Goal: Register for event/course

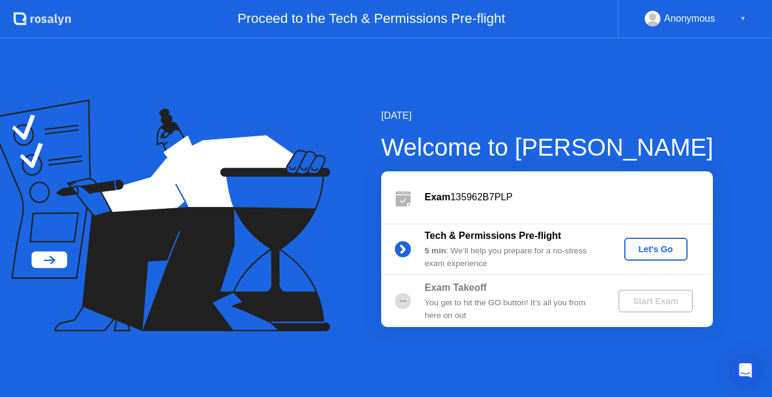
click at [670, 253] on div "Let's Go" at bounding box center [656, 249] width 54 height 10
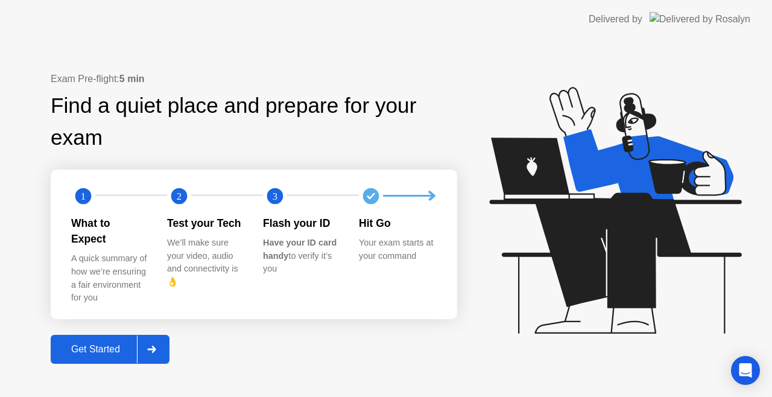
click at [94, 335] on button "Get Started" at bounding box center [110, 349] width 119 height 29
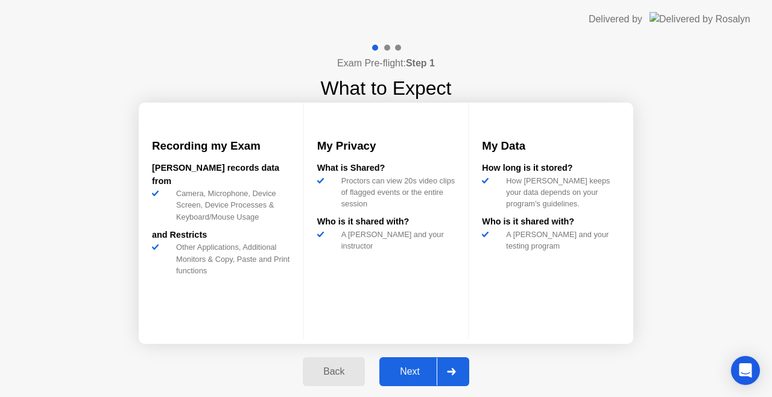
click at [396, 370] on div "Next" at bounding box center [410, 371] width 54 height 11
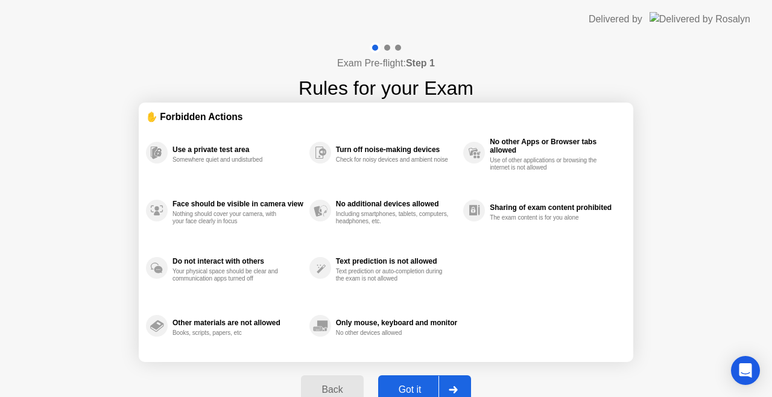
click at [404, 384] on div "Got it" at bounding box center [410, 389] width 57 height 11
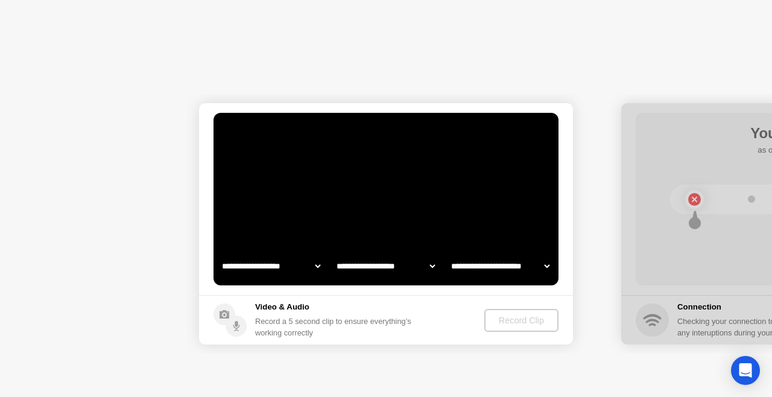
select select "**********"
select select "*******"
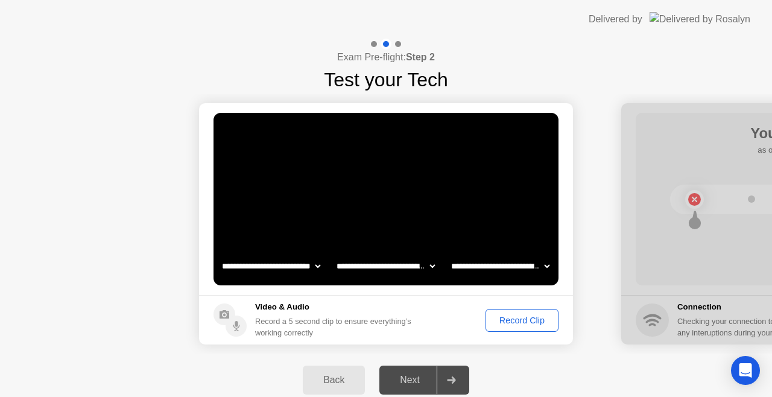
click at [528, 316] on div "Record Clip" at bounding box center [521, 320] width 64 height 10
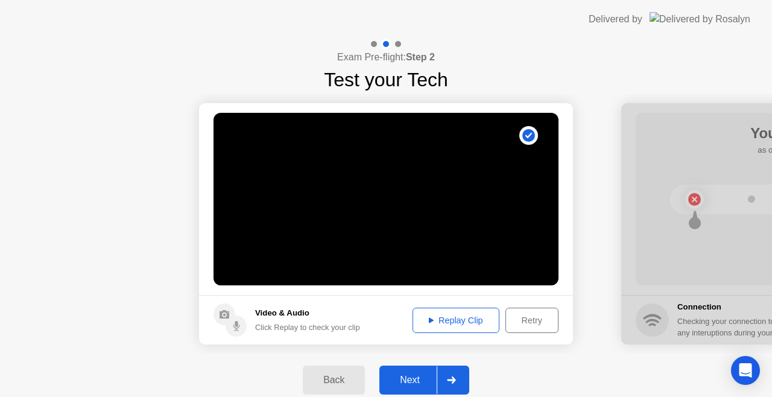
click at [415, 378] on div "Next" at bounding box center [410, 379] width 54 height 11
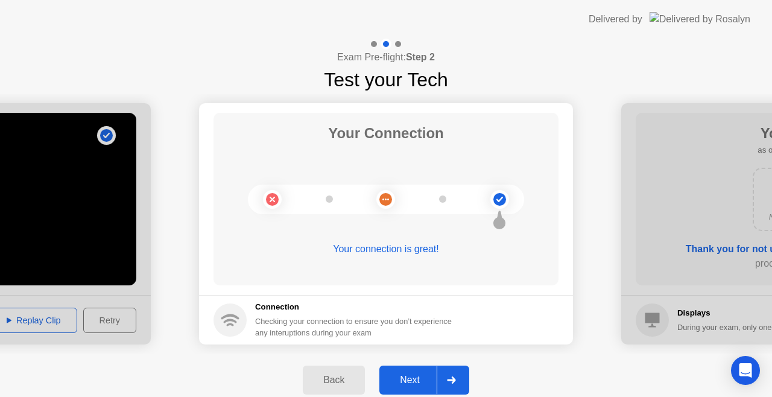
click at [415, 378] on div "Next" at bounding box center [410, 379] width 54 height 11
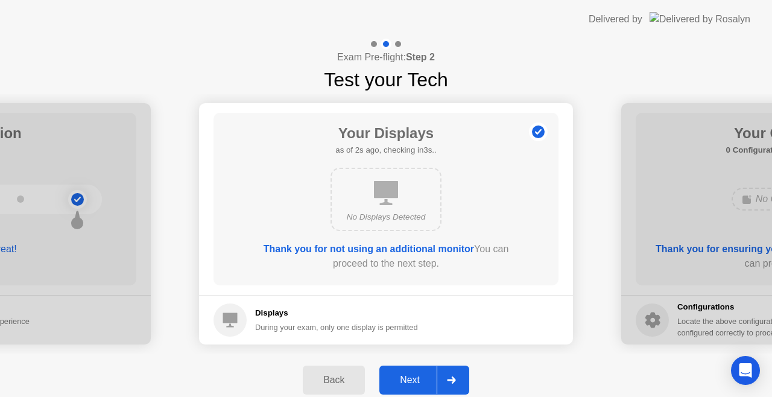
click at [415, 378] on div "Next" at bounding box center [410, 379] width 54 height 11
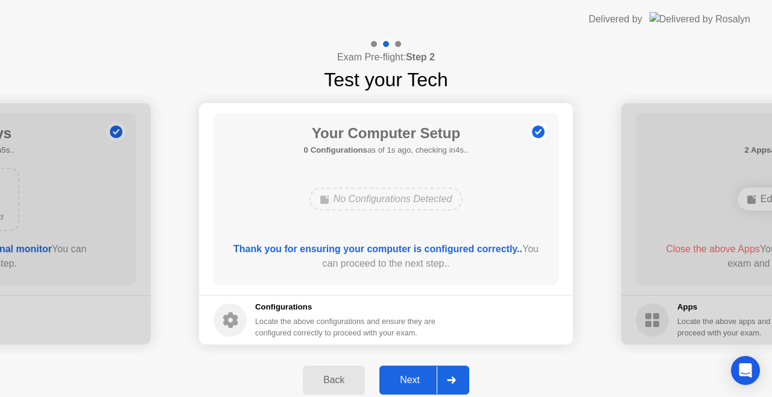
click at [415, 378] on div "Next" at bounding box center [410, 379] width 54 height 11
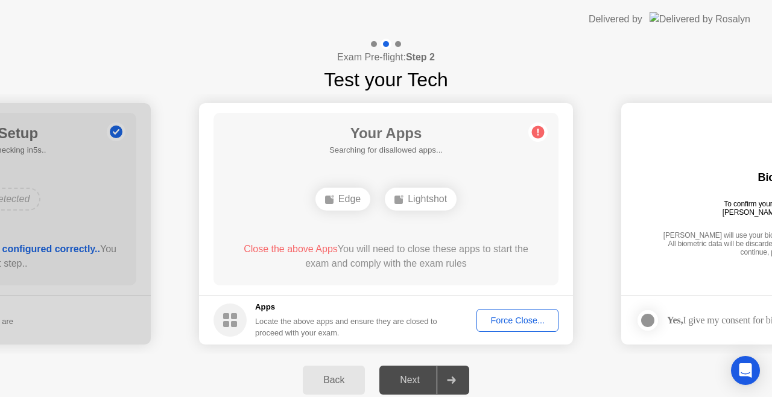
click at [415, 378] on div "Next" at bounding box center [410, 379] width 54 height 11
click at [514, 324] on div "Force Close..." at bounding box center [517, 320] width 74 height 10
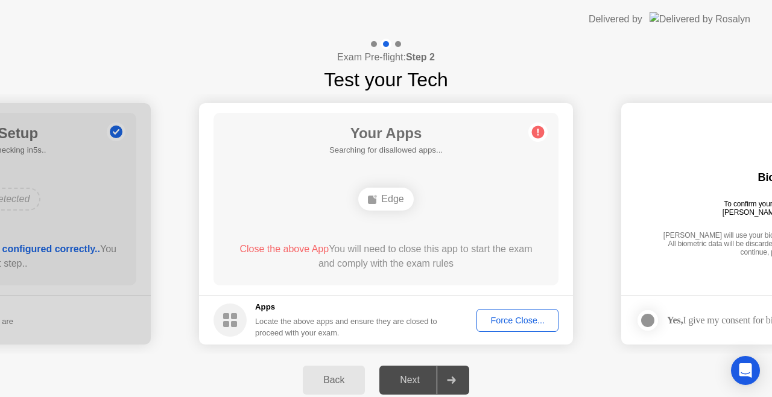
click at [410, 374] on div "Next" at bounding box center [410, 379] width 54 height 11
drag, startPoint x: 410, startPoint y: 374, endPoint x: 417, endPoint y: 381, distance: 10.2
click at [417, 381] on div "Next" at bounding box center [410, 379] width 54 height 11
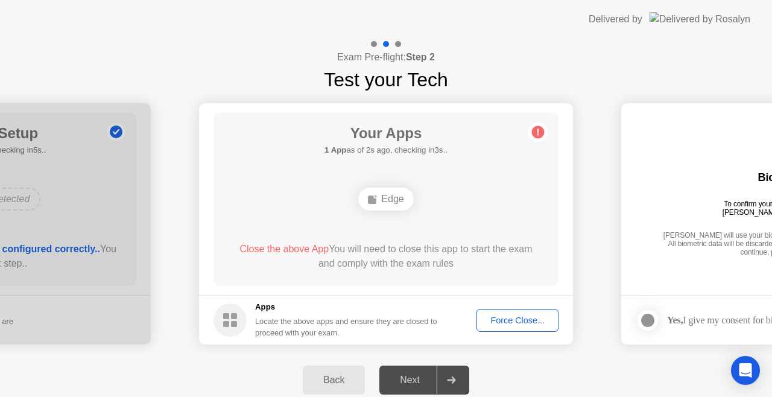
drag, startPoint x: 417, startPoint y: 381, endPoint x: 450, endPoint y: 383, distance: 32.6
click at [524, 324] on div "Force Close..." at bounding box center [517, 320] width 74 height 10
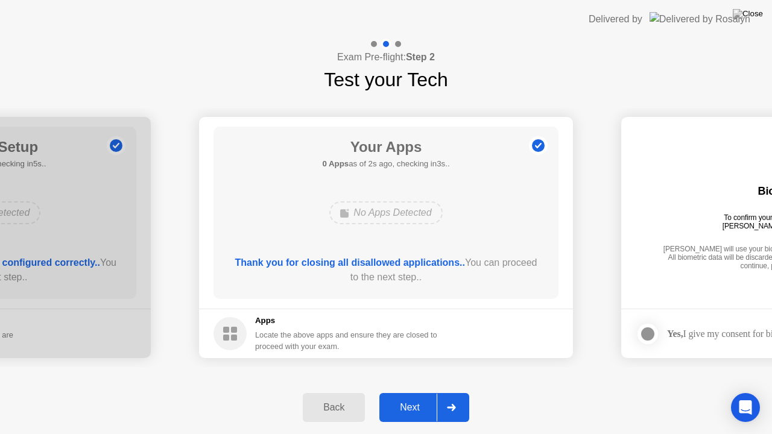
click at [405, 396] on button "Next" at bounding box center [424, 407] width 90 height 29
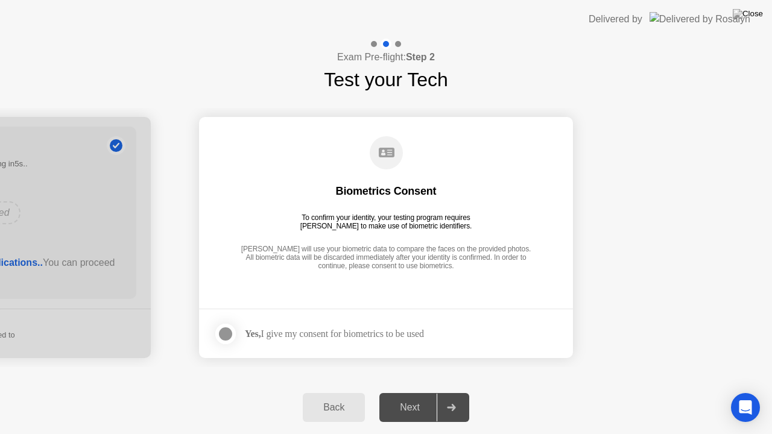
click at [227, 331] on div at bounding box center [225, 334] width 14 height 14
click at [407, 396] on div "Next" at bounding box center [410, 407] width 54 height 11
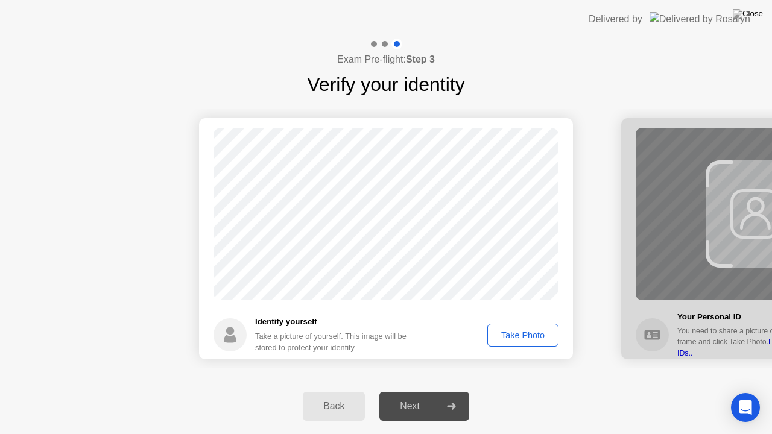
click at [518, 326] on button "Take Photo" at bounding box center [522, 335] width 71 height 23
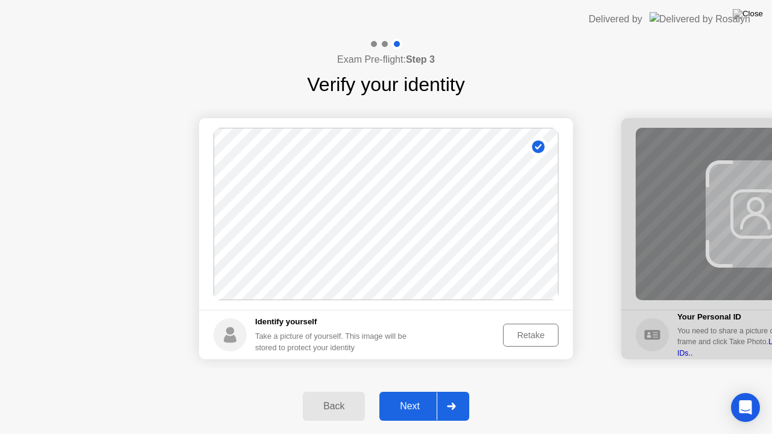
click at [426, 396] on div "Next" at bounding box center [410, 406] width 54 height 11
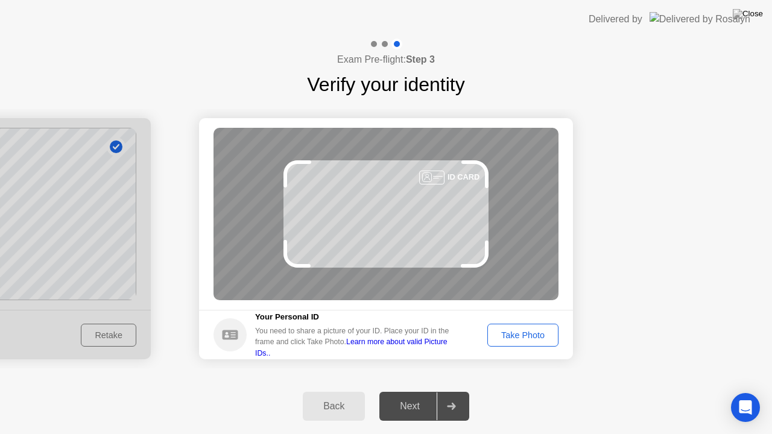
click at [511, 336] on div "Take Photo" at bounding box center [522, 335] width 63 height 10
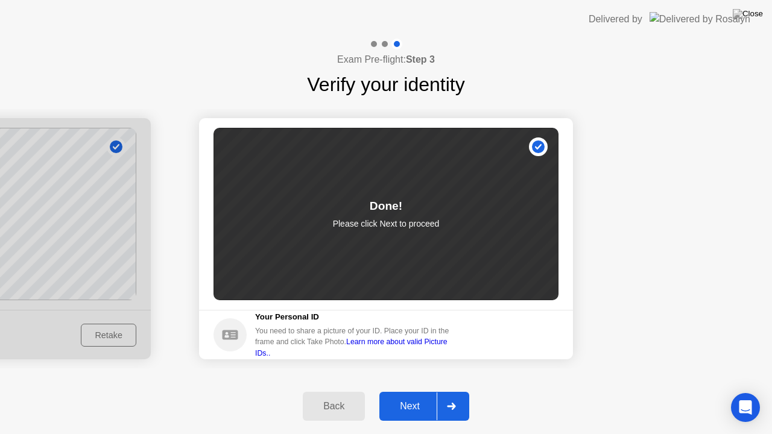
click at [404, 396] on div "Next" at bounding box center [410, 406] width 54 height 11
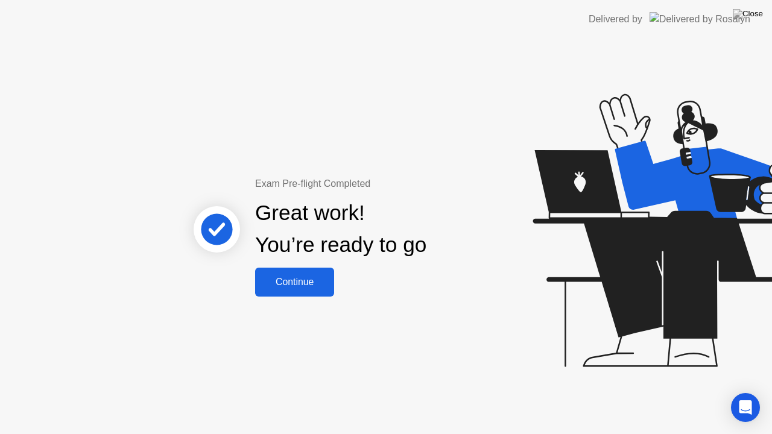
click at [309, 290] on button "Continue" at bounding box center [294, 282] width 79 height 29
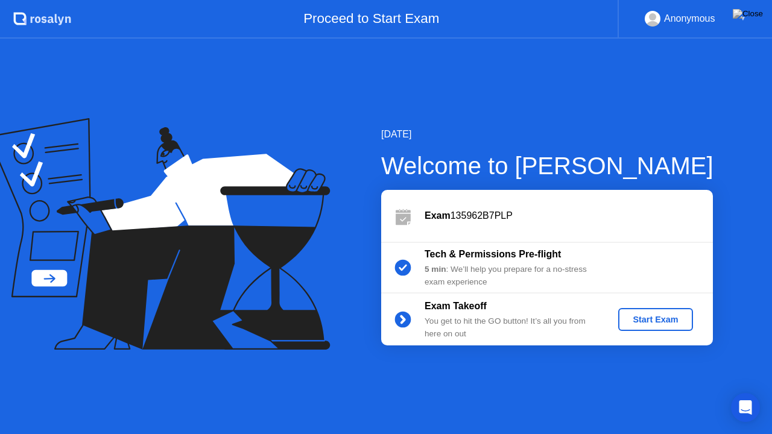
click at [667, 318] on div "Start Exam" at bounding box center [655, 320] width 64 height 10
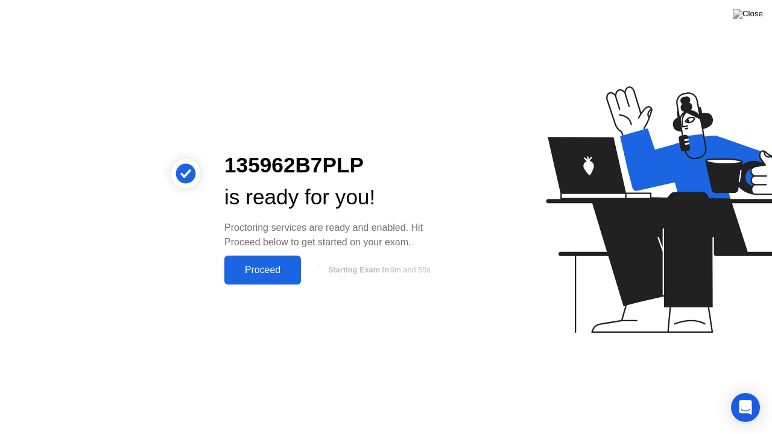
click at [269, 270] on div "Proceed" at bounding box center [262, 270] width 69 height 11
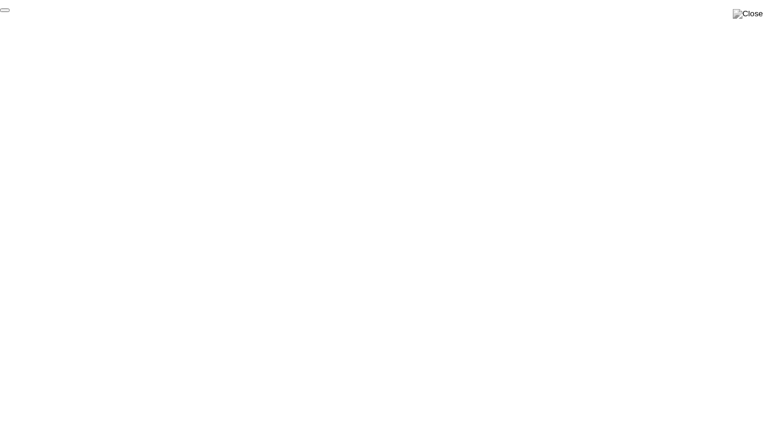
click at [10, 12] on button "End Proctoring Session" at bounding box center [5, 10] width 10 height 4
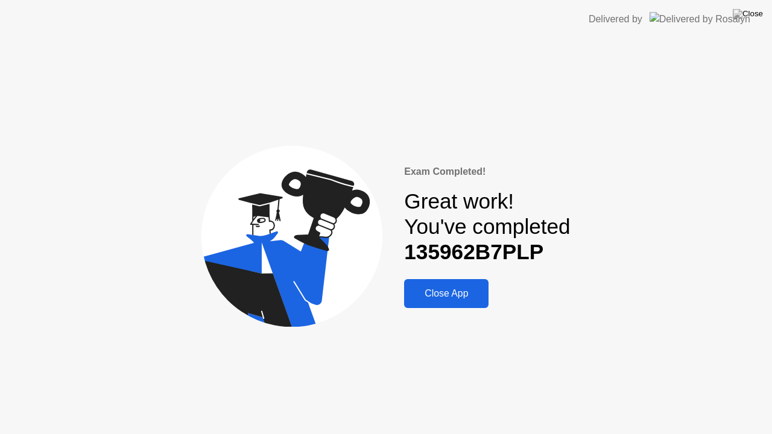
click at [462, 283] on button "Close App" at bounding box center [446, 293] width 84 height 29
